Goal: Browse casually

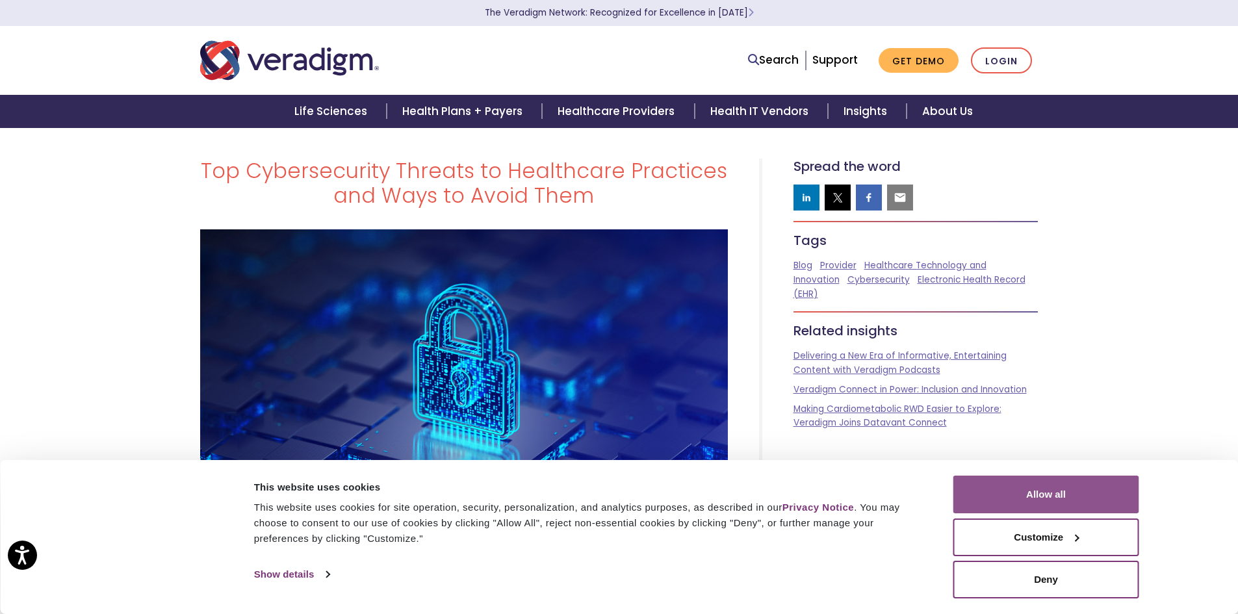
click at [1035, 495] on button "Allow all" at bounding box center [1046, 495] width 186 height 38
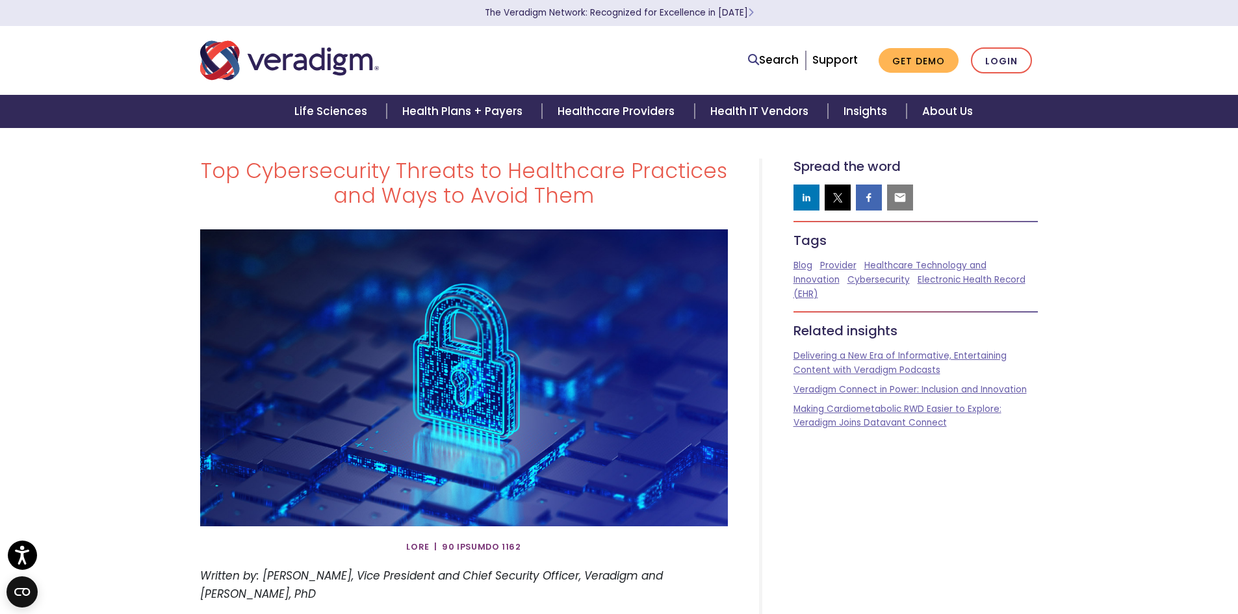
click at [290, 78] on img "Veradigm logo" at bounding box center [289, 60] width 179 height 43
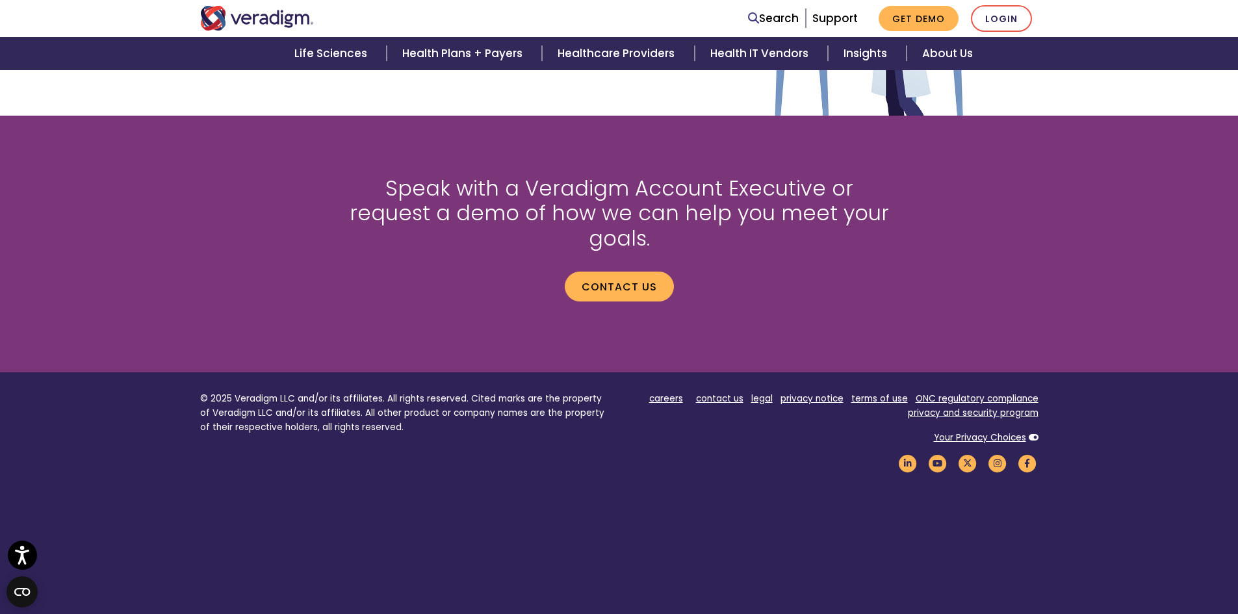
scroll to position [1707, 0]
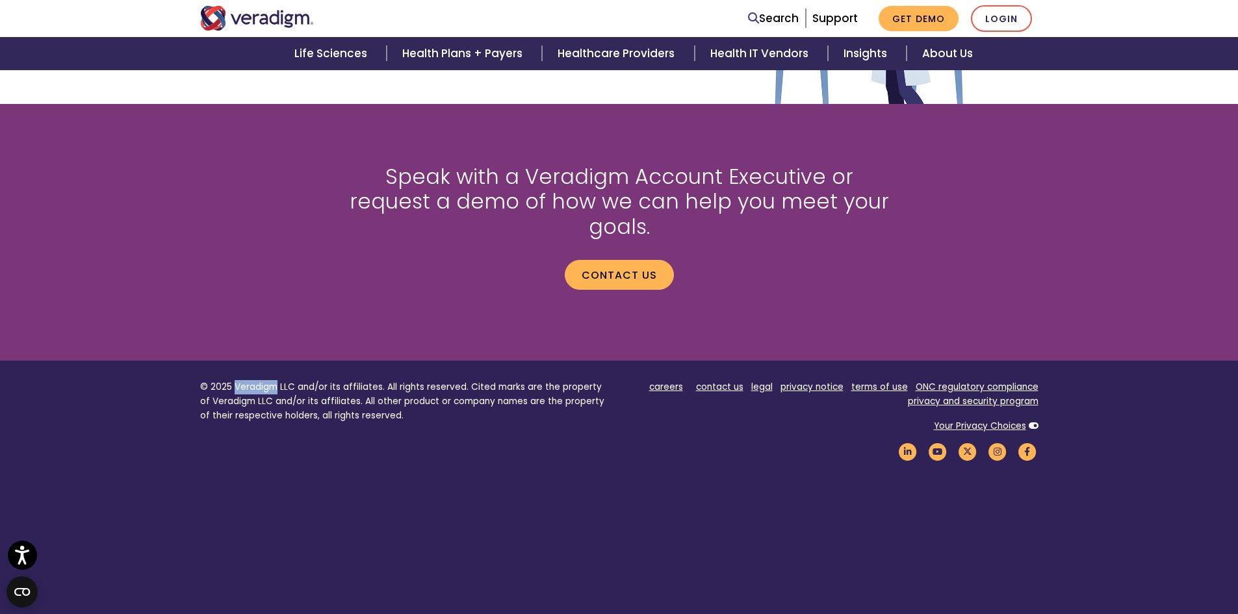
drag, startPoint x: 233, startPoint y: 359, endPoint x: 277, endPoint y: 361, distance: 43.6
click at [277, 380] on p "© 2025 Veradigm LLC and/or its affiliates. All rights reserved. Cited marks are…" at bounding box center [404, 401] width 409 height 42
copy p "Veradigm"
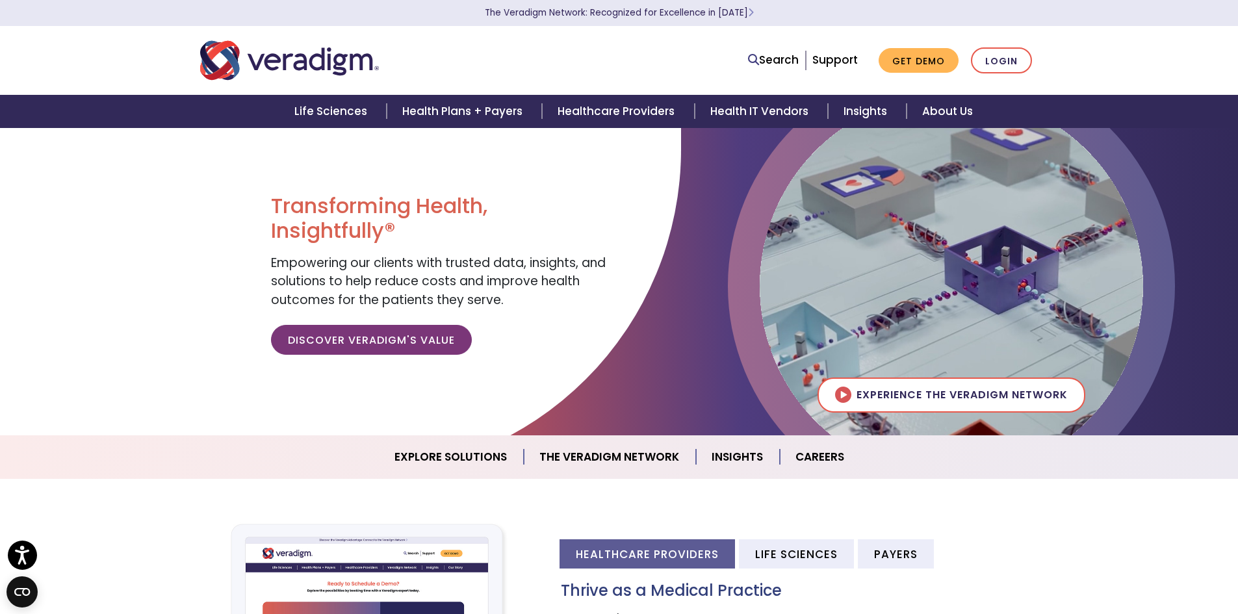
scroll to position [0, 0]
